Goal: Information Seeking & Learning: Check status

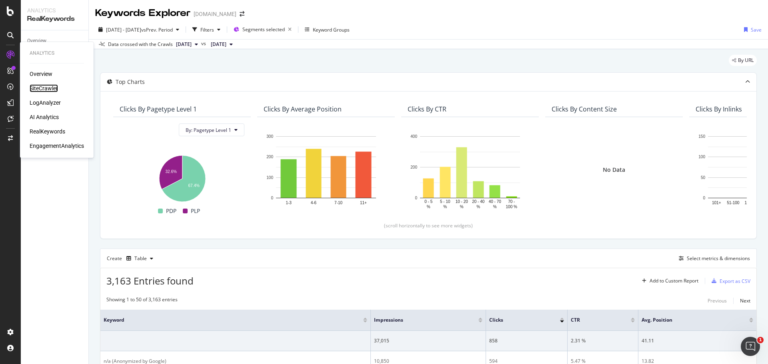
click at [51, 88] on div "SiteCrawler" at bounding box center [44, 88] width 28 height 8
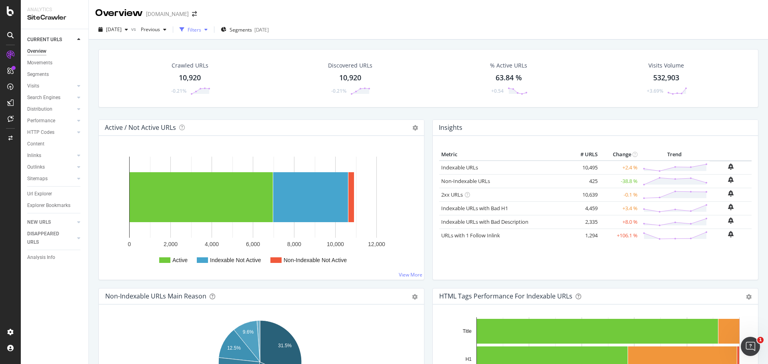
click at [201, 29] on div "Filters" at bounding box center [195, 29] width 14 height 7
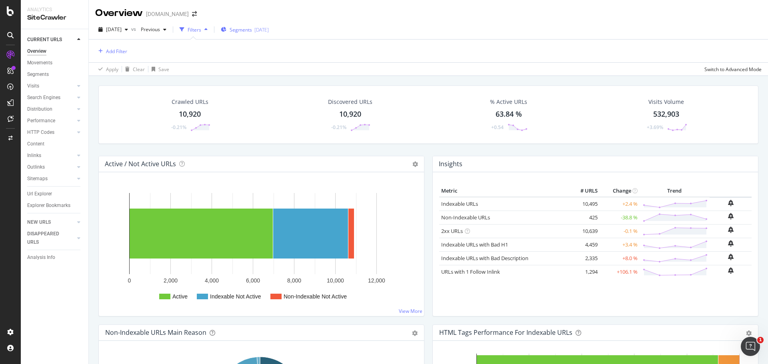
click at [252, 32] on span "Segments" at bounding box center [241, 29] width 22 height 7
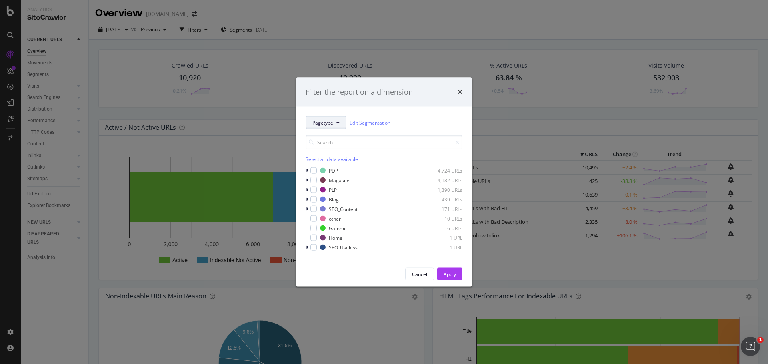
click at [326, 122] on span "Pagetype" at bounding box center [322, 122] width 21 height 7
click at [342, 197] on span "Marketplace" at bounding box center [338, 195] width 52 height 7
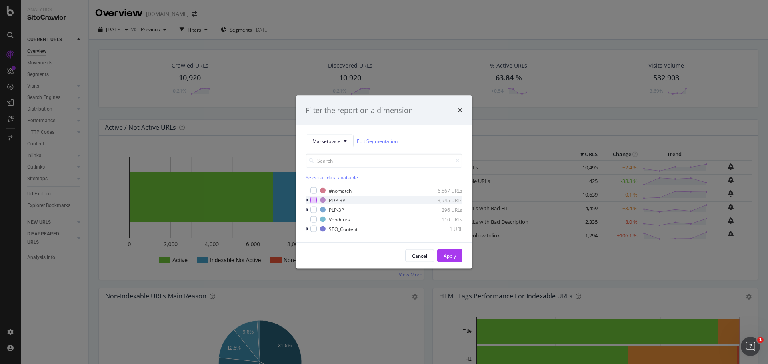
click at [314, 201] on div "modal" at bounding box center [313, 200] width 6 height 6
click at [316, 210] on div "modal" at bounding box center [313, 210] width 6 height 6
click at [316, 217] on div "modal" at bounding box center [313, 219] width 6 height 6
click at [446, 256] on div "Apply" at bounding box center [450, 255] width 12 height 7
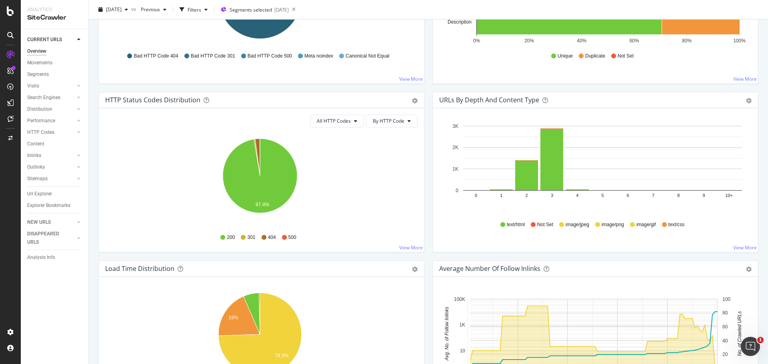
scroll to position [400, 0]
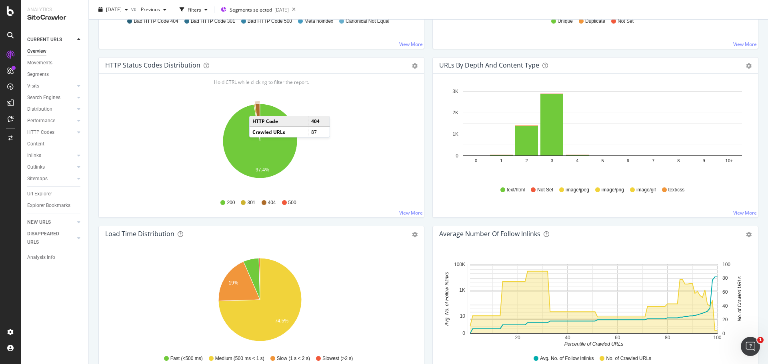
click at [257, 108] on icon "A chart." at bounding box center [257, 122] width 5 height 37
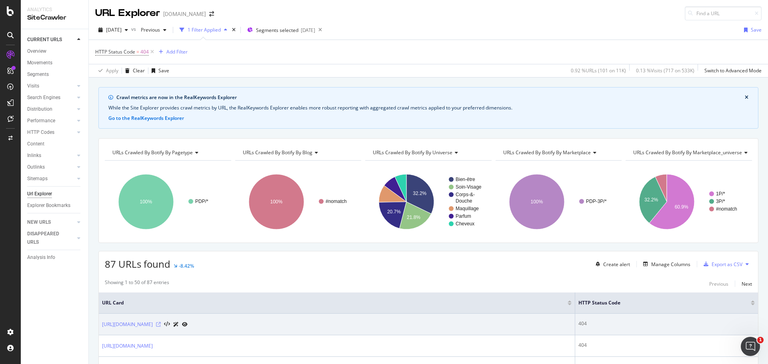
click at [161, 324] on icon at bounding box center [158, 324] width 5 height 5
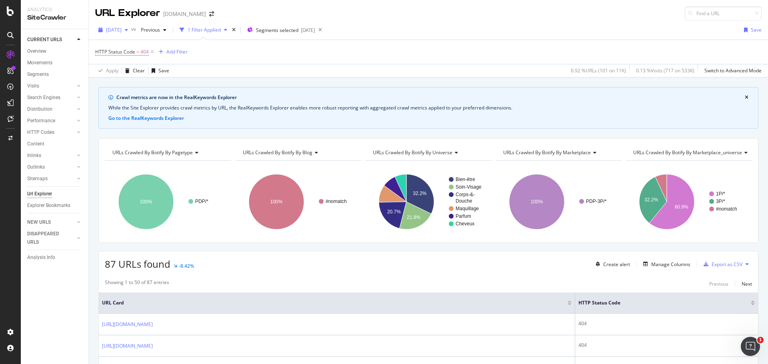
click at [120, 28] on span "[DATE]" at bounding box center [114, 29] width 16 height 7
click at [393, 86] on div "Crawl metrics are now in the RealKeywords Explorer While the Site Explorer prov…" at bounding box center [428, 87] width 679 height 19
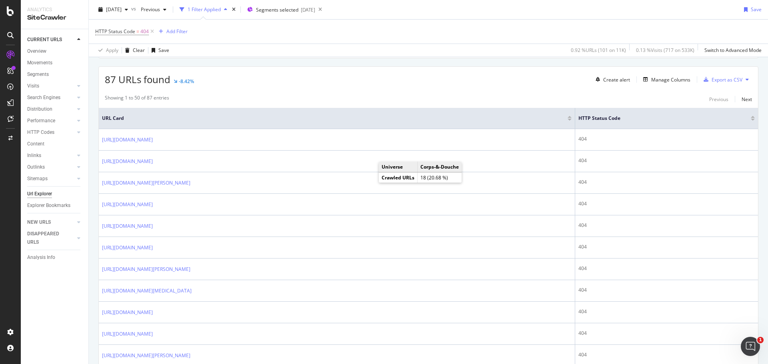
scroll to position [200, 0]
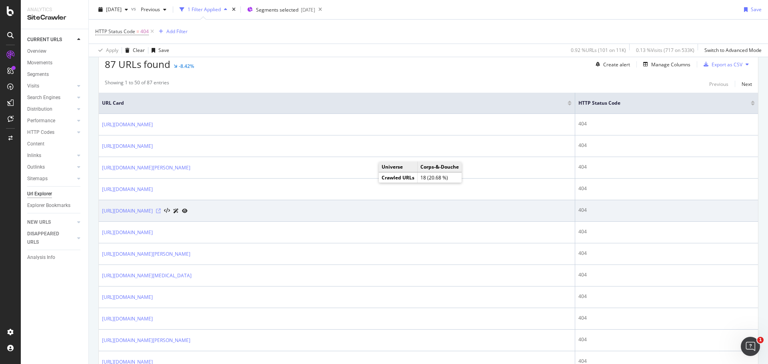
click at [161, 209] on icon at bounding box center [158, 211] width 5 height 5
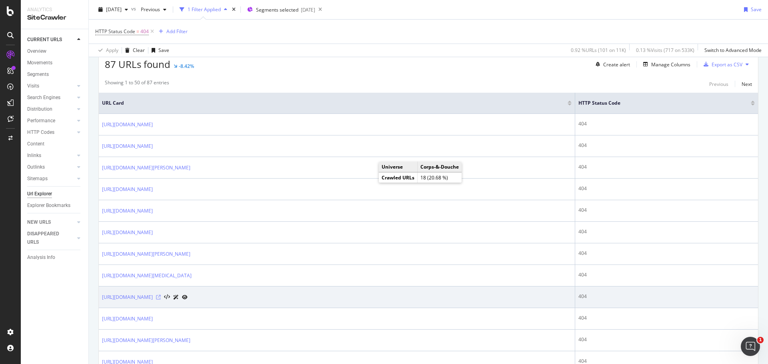
click at [161, 296] on icon at bounding box center [158, 297] width 5 height 5
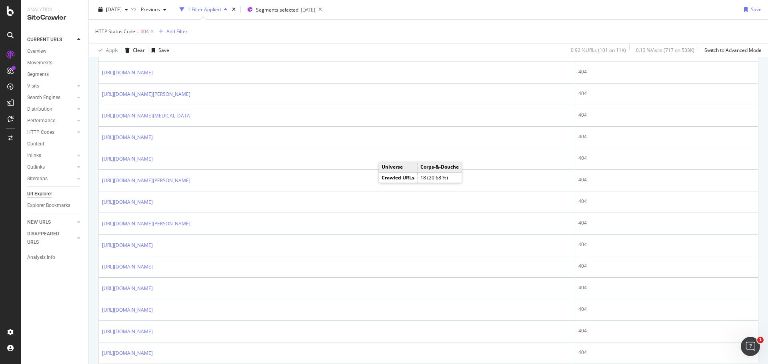
scroll to position [640, 0]
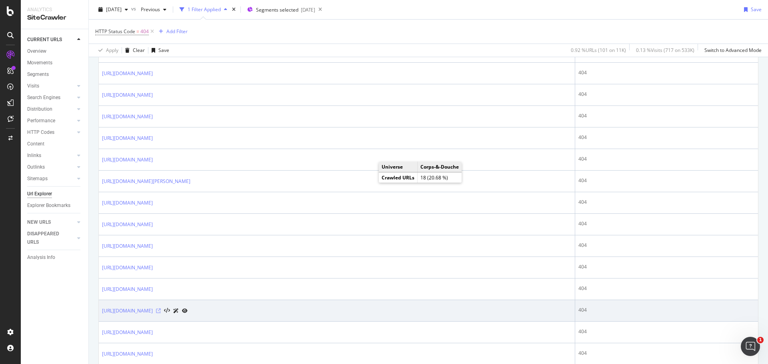
click at [161, 311] on icon at bounding box center [158, 311] width 5 height 5
click at [161, 310] on icon at bounding box center [158, 311] width 5 height 5
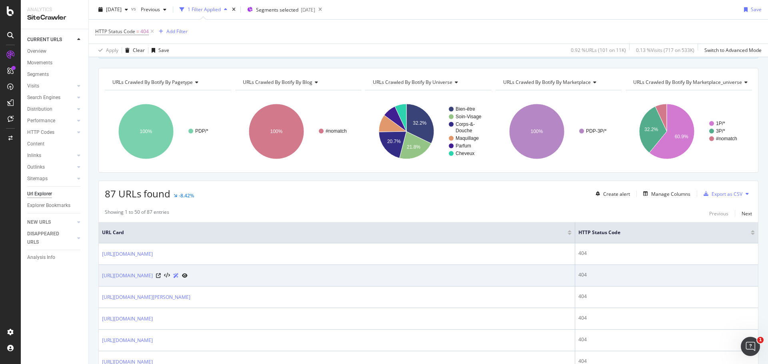
scroll to position [80, 0]
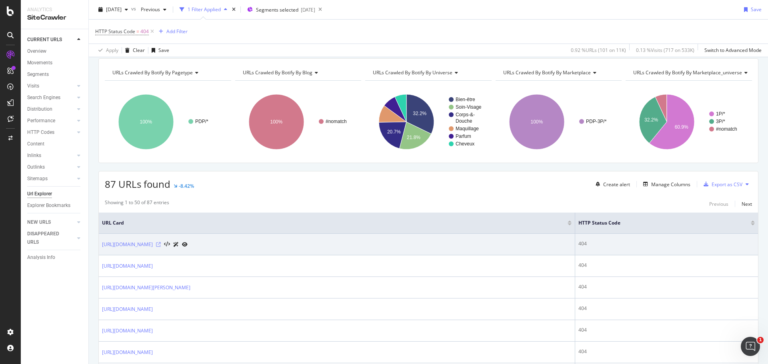
click at [161, 246] on icon at bounding box center [158, 244] width 5 height 5
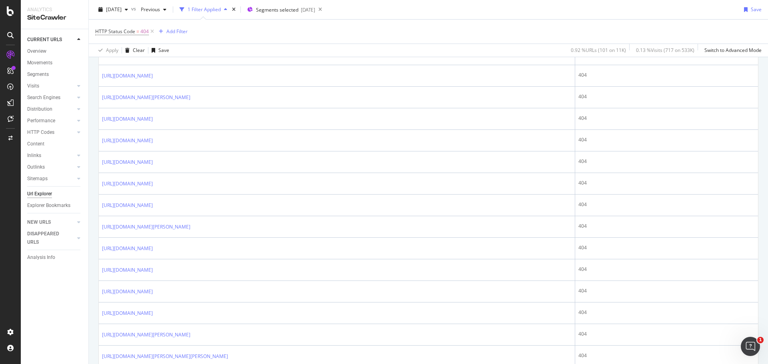
scroll to position [1076, 0]
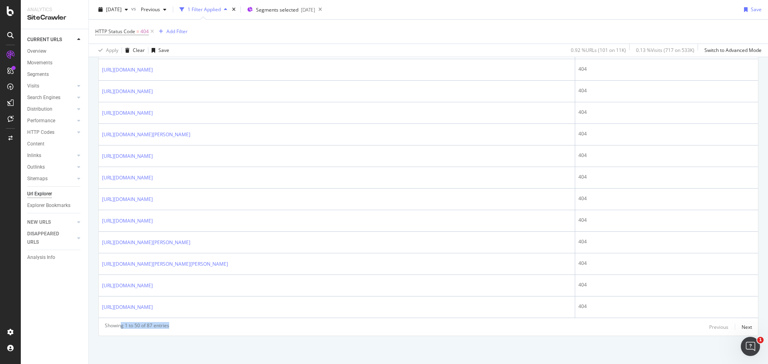
drag, startPoint x: 120, startPoint y: 327, endPoint x: 206, endPoint y: 332, distance: 86.1
click at [206, 332] on div "Showing 1 to 50 of 87 entries Previous Next" at bounding box center [428, 327] width 659 height 10
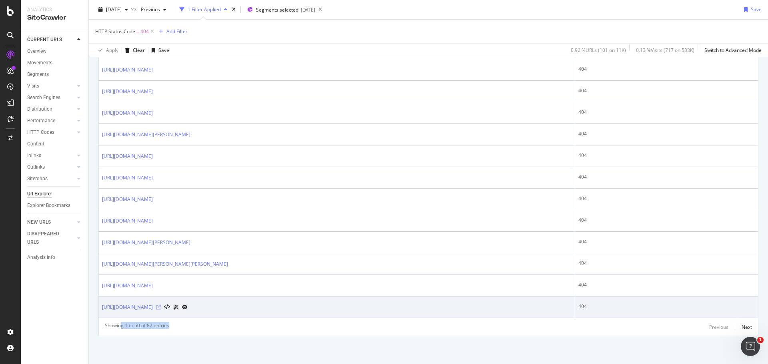
click at [161, 308] on icon at bounding box center [158, 307] width 5 height 5
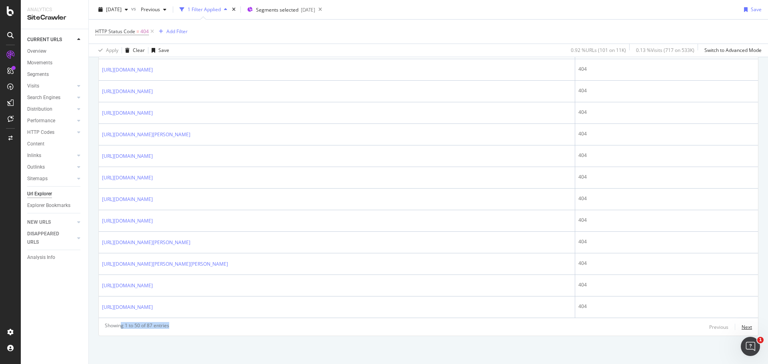
click at [742, 328] on div "Next" at bounding box center [747, 327] width 10 height 7
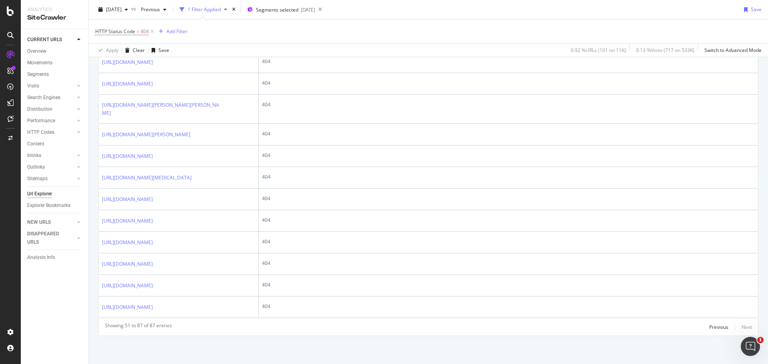
click at [161, 43] on icon at bounding box center [158, 40] width 5 height 5
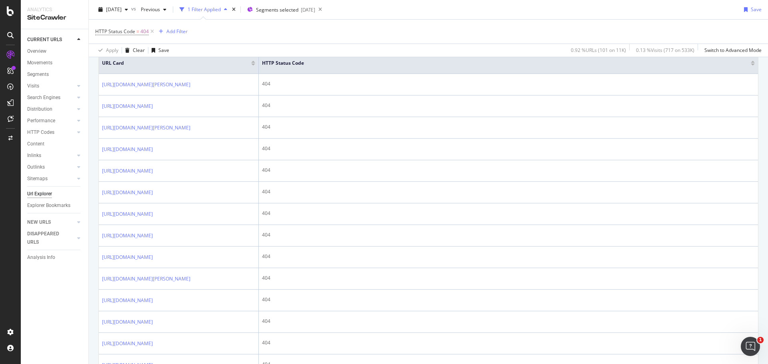
scroll to position [0, 0]
